Goal: Task Accomplishment & Management: Use online tool/utility

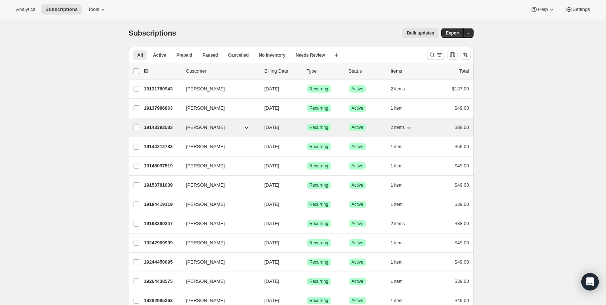
click at [159, 127] on p "19143393583" at bounding box center [162, 127] width 36 height 7
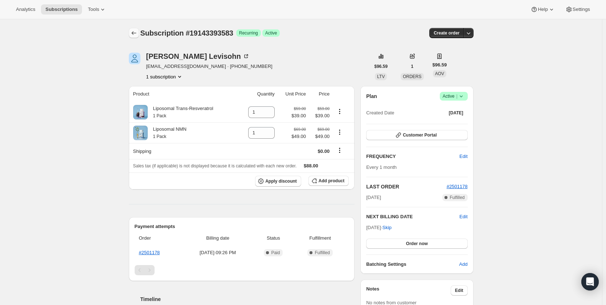
click at [136, 32] on icon "Subscriptions" at bounding box center [133, 32] width 7 height 7
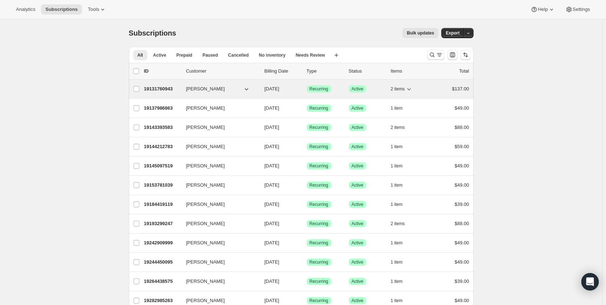
click at [165, 90] on p "19131760943" at bounding box center [162, 88] width 36 height 7
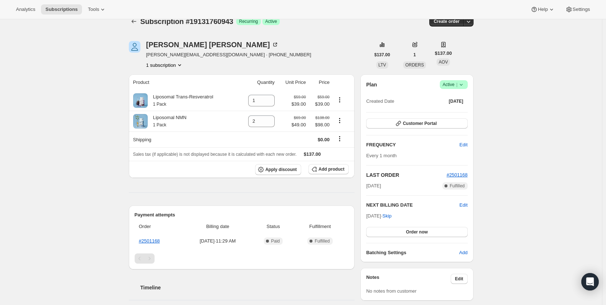
scroll to position [12, 0]
click at [134, 21] on icon "Subscriptions" at bounding box center [133, 21] width 5 height 4
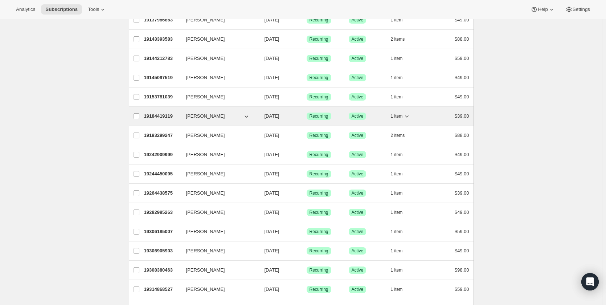
scroll to position [89, 0]
click at [163, 116] on p "19184419119" at bounding box center [162, 115] width 36 height 7
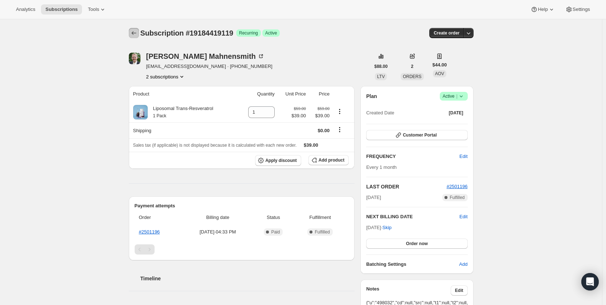
click at [138, 30] on icon "Subscriptions" at bounding box center [133, 32] width 7 height 7
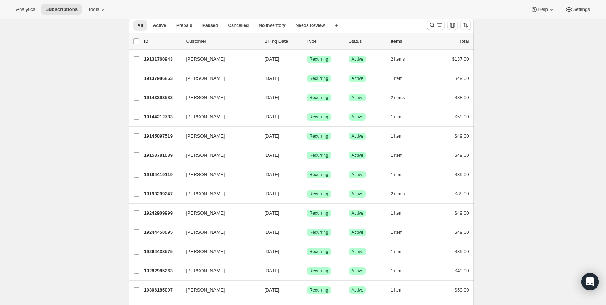
scroll to position [30, 0]
click at [242, 24] on span "Cancelled" at bounding box center [238, 25] width 21 height 6
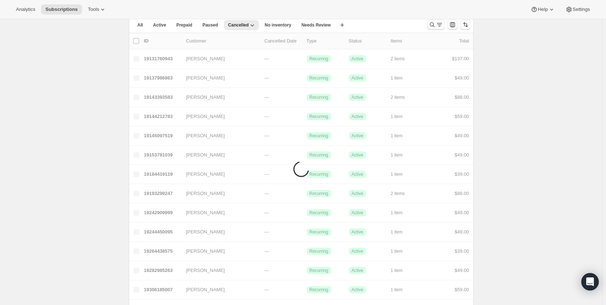
scroll to position [19, 0]
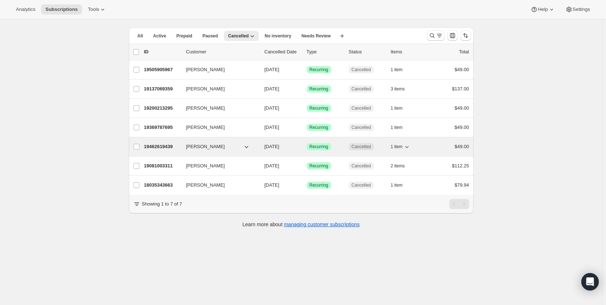
click at [165, 145] on p "19462619439" at bounding box center [162, 146] width 36 height 7
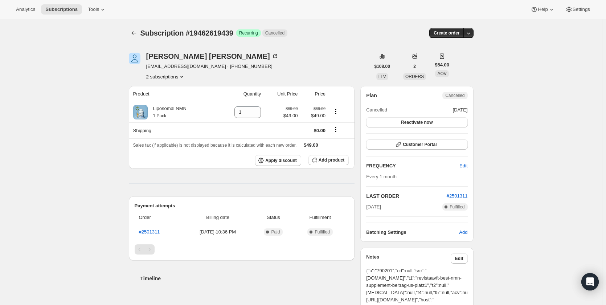
click at [183, 77] on icon "Product actions" at bounding box center [181, 77] width 3 height 2
click at [87, 74] on div "Subscription #19462619439. This page is ready Subscription #19462619439 Success…" at bounding box center [301, 267] width 602 height 496
click at [133, 31] on icon "Subscriptions" at bounding box center [133, 32] width 7 height 7
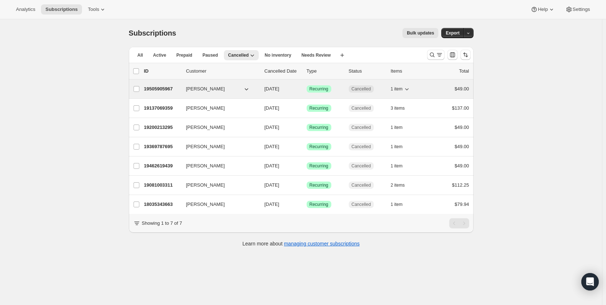
click at [160, 91] on p "19505905967" at bounding box center [162, 88] width 36 height 7
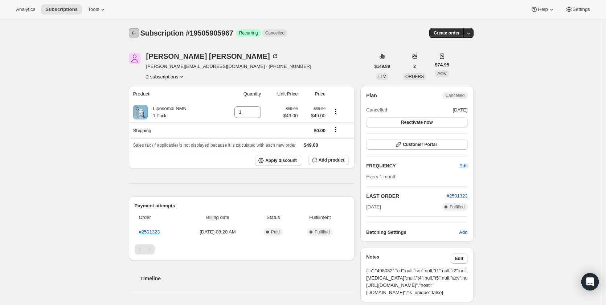
click at [133, 31] on icon "Subscriptions" at bounding box center [133, 32] width 7 height 7
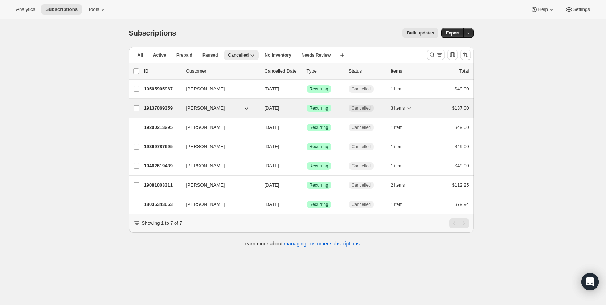
click at [173, 108] on p "19137069359" at bounding box center [162, 107] width 36 height 7
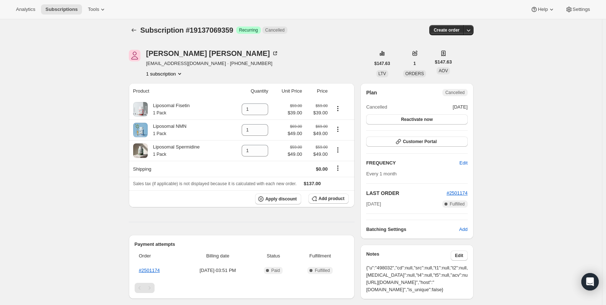
scroll to position [2, 0]
click at [136, 30] on icon "Subscriptions" at bounding box center [133, 30] width 7 height 7
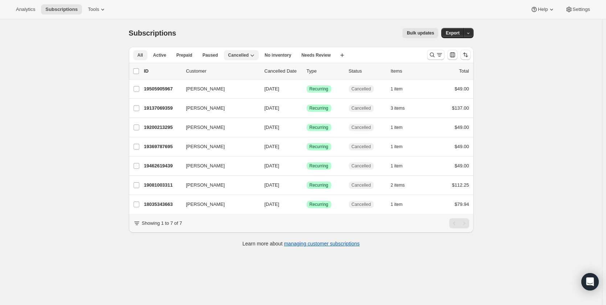
click at [143, 56] on span "All" at bounding box center [140, 55] width 5 height 6
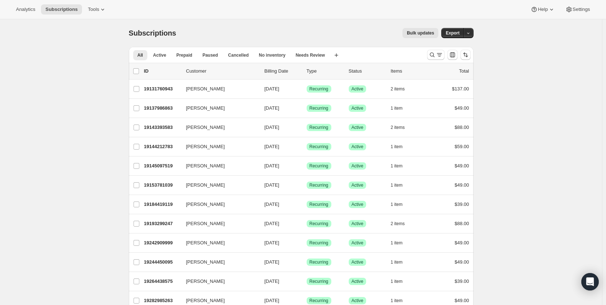
click at [278, 71] on p "Billing Date" at bounding box center [283, 70] width 36 height 7
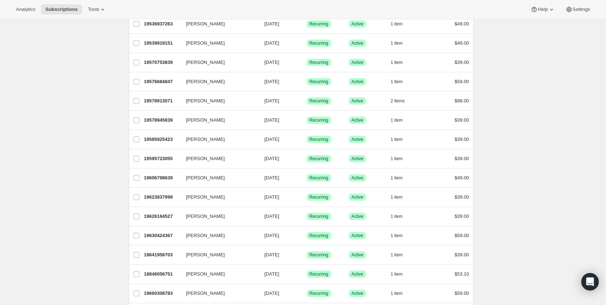
scroll to position [782, 0]
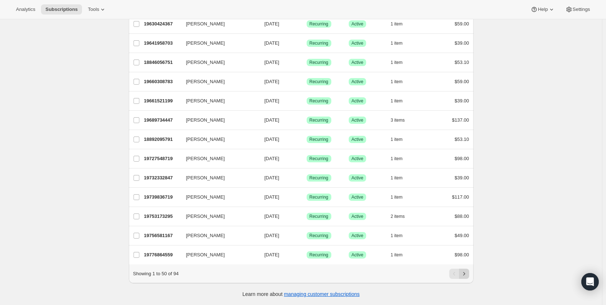
click at [466, 273] on icon "Next" at bounding box center [463, 273] width 7 height 7
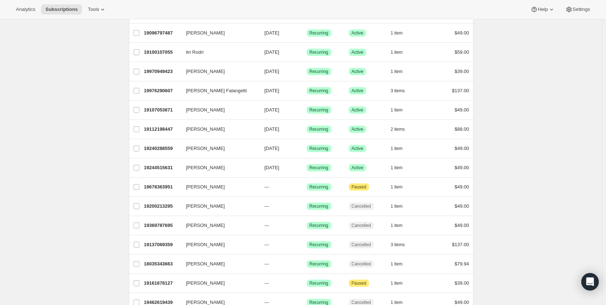
scroll to position [575, 0]
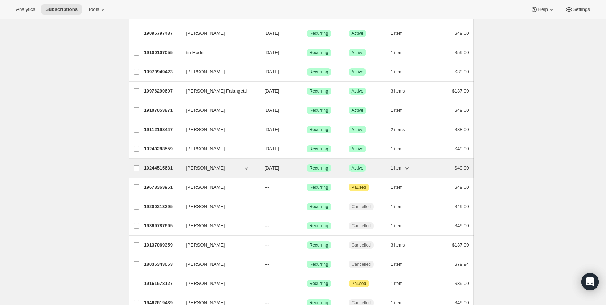
click at [163, 166] on p "19244515631" at bounding box center [162, 167] width 36 height 7
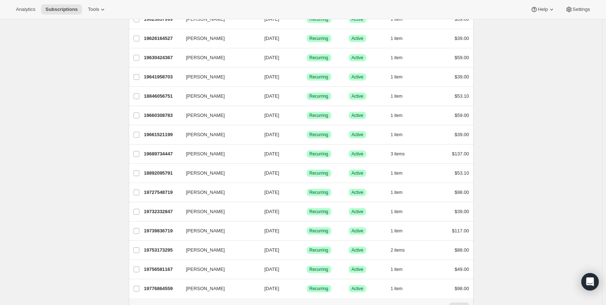
scroll to position [782, 0]
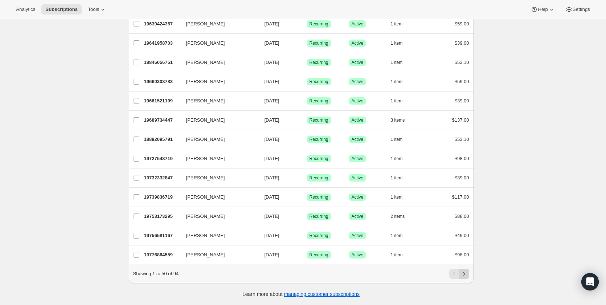
click at [465, 274] on icon "Next" at bounding box center [463, 273] width 7 height 7
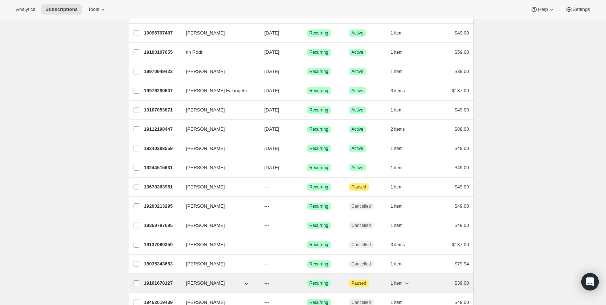
scroll to position [575, 0]
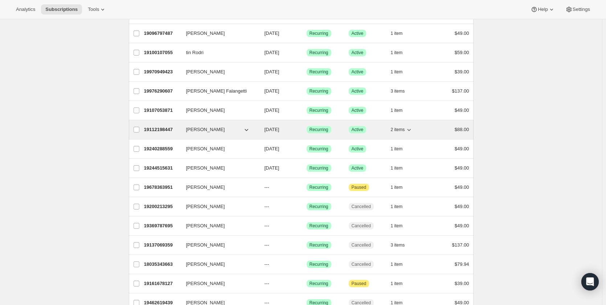
click at [167, 130] on p "19112198447" at bounding box center [162, 129] width 36 height 7
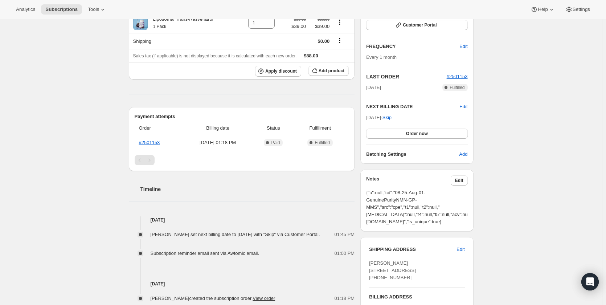
scroll to position [109, 0]
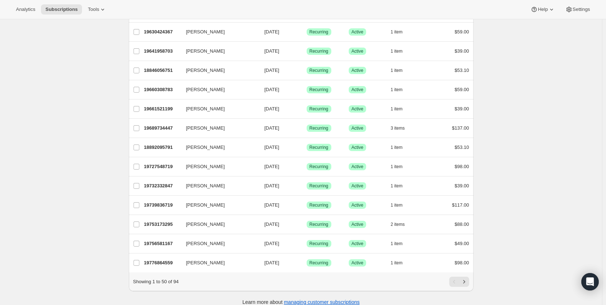
scroll to position [782, 0]
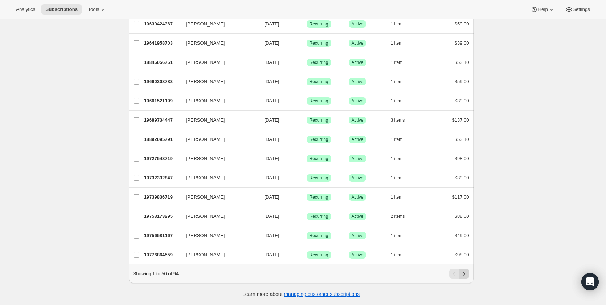
click at [466, 272] on icon "Next" at bounding box center [463, 273] width 7 height 7
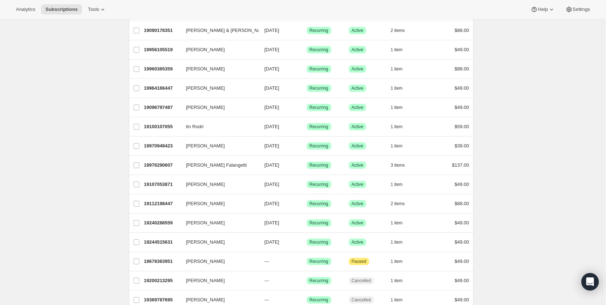
scroll to position [500, 0]
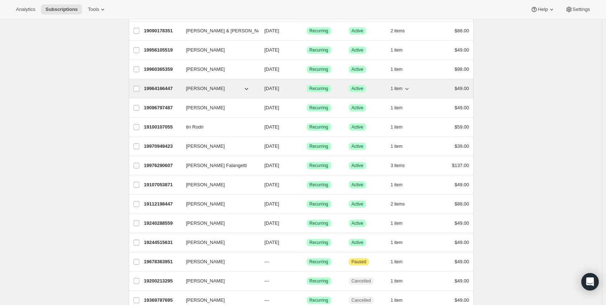
click at [161, 87] on p "19964166447" at bounding box center [162, 88] width 36 height 7
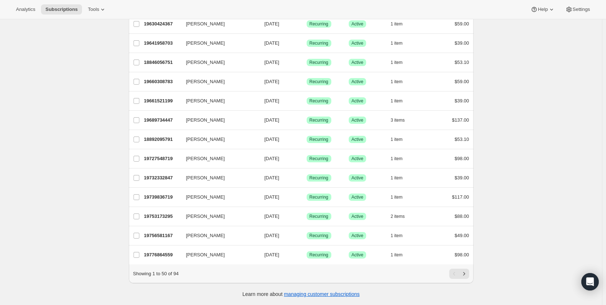
scroll to position [782, 0]
click at [467, 272] on icon "Next" at bounding box center [463, 273] width 7 height 7
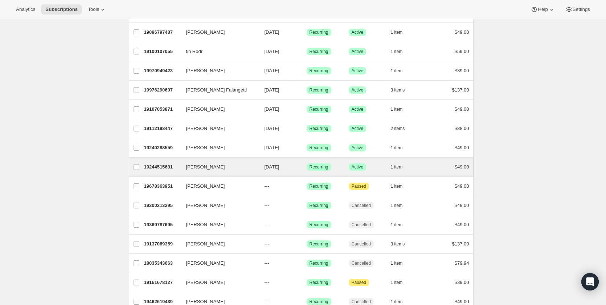
scroll to position [575, 0]
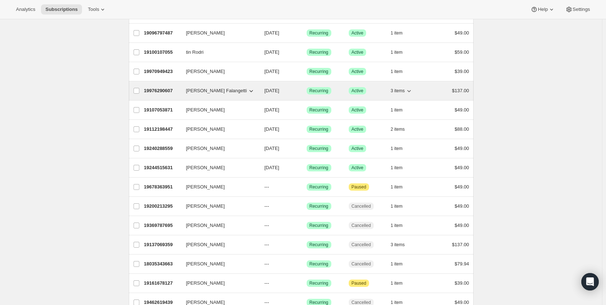
click at [173, 89] on p "19976290607" at bounding box center [162, 90] width 36 height 7
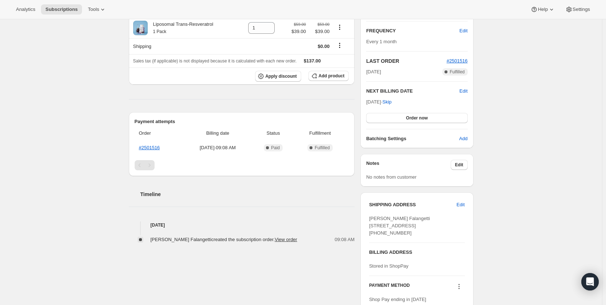
scroll to position [126, 0]
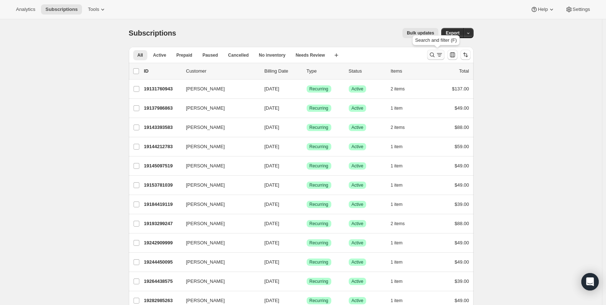
click at [436, 54] on icon "Search and filter results" at bounding box center [432, 54] width 7 height 7
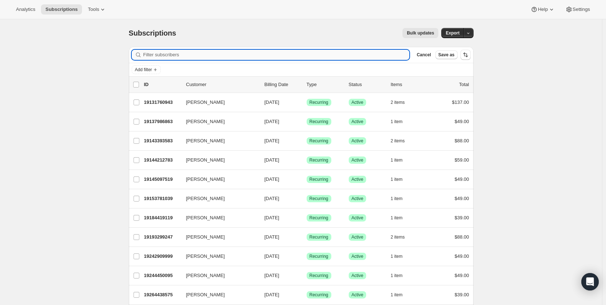
type input "r"
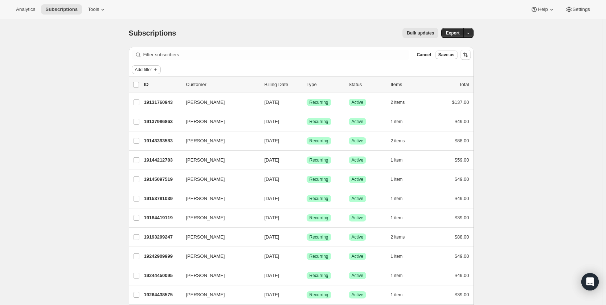
click at [158, 68] on icon "Add filter" at bounding box center [155, 70] width 6 height 6
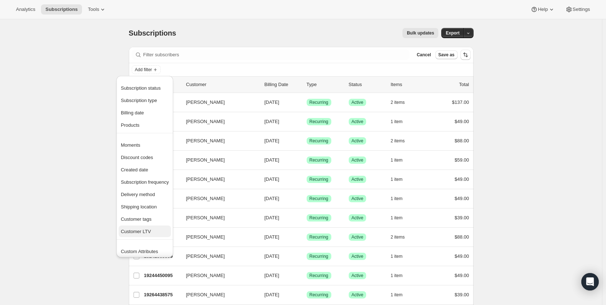
click at [140, 228] on span "Customer LTV" at bounding box center [145, 231] width 48 height 7
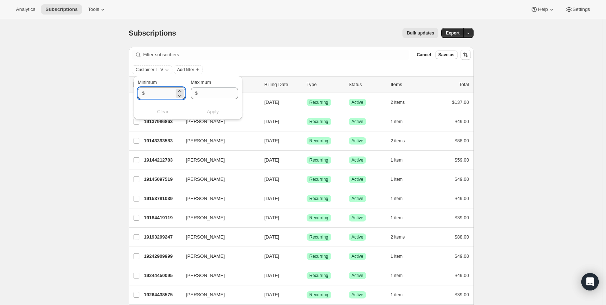
click at [150, 94] on input "Minimum" at bounding box center [160, 93] width 27 height 12
type input "300"
click at [209, 109] on span "Apply" at bounding box center [213, 111] width 12 height 7
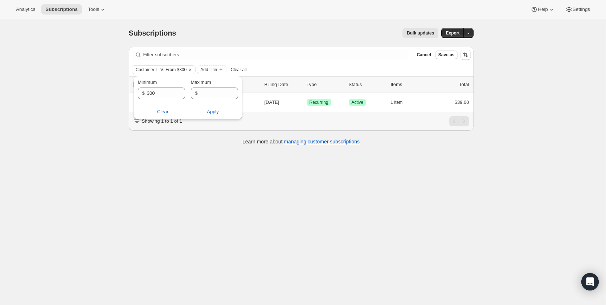
click at [198, 169] on div "Subscriptions. This page is ready Subscriptions Bulk updates More actions Bulk …" at bounding box center [301, 171] width 602 height 305
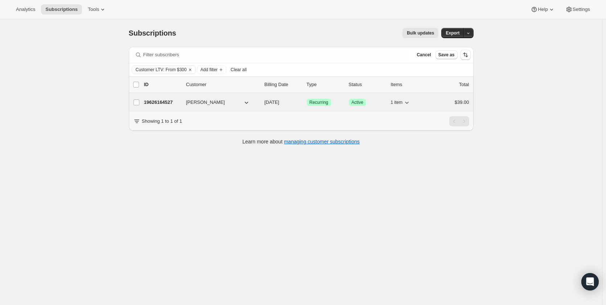
click at [163, 103] on p "19626164527" at bounding box center [162, 102] width 36 height 7
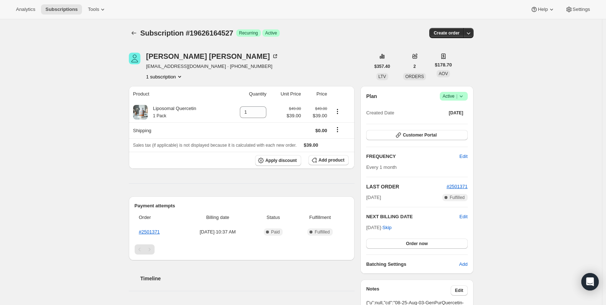
click at [181, 77] on icon "Product actions" at bounding box center [179, 77] width 3 height 2
click at [223, 76] on div "1 subscription" at bounding box center [212, 76] width 132 height 7
click at [416, 66] on span "2" at bounding box center [414, 66] width 3 height 6
click at [360, 50] on div "[PERSON_NAME] [EMAIL_ADDRESS][DOMAIN_NAME] · [PHONE_NUMBER] 1 subscription $357…" at bounding box center [298, 272] width 350 height 462
click at [271, 53] on icon at bounding box center [274, 56] width 7 height 7
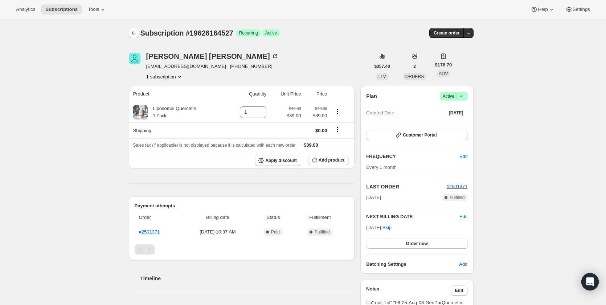
click at [137, 31] on icon "Subscriptions" at bounding box center [133, 32] width 7 height 7
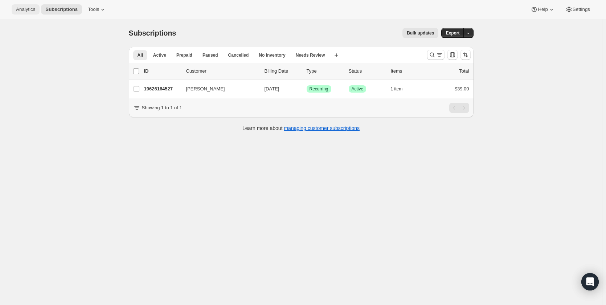
click at [24, 10] on span "Analytics" at bounding box center [25, 10] width 19 height 6
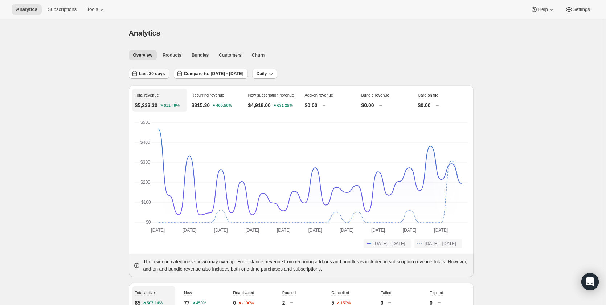
click at [157, 73] on span "Last 30 days" at bounding box center [152, 74] width 26 height 6
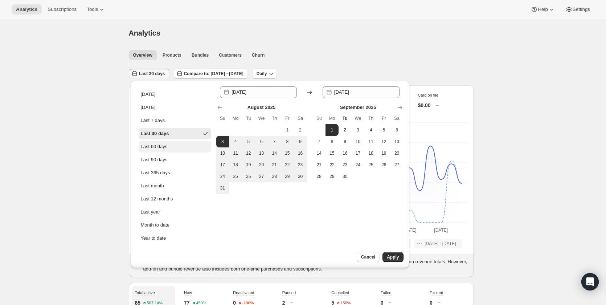
click at [162, 145] on div "Last 60 days" at bounding box center [154, 146] width 27 height 7
type input "[DATE]"
click at [388, 255] on span "Apply" at bounding box center [393, 257] width 12 height 6
